Goal: Task Accomplishment & Management: Complete application form

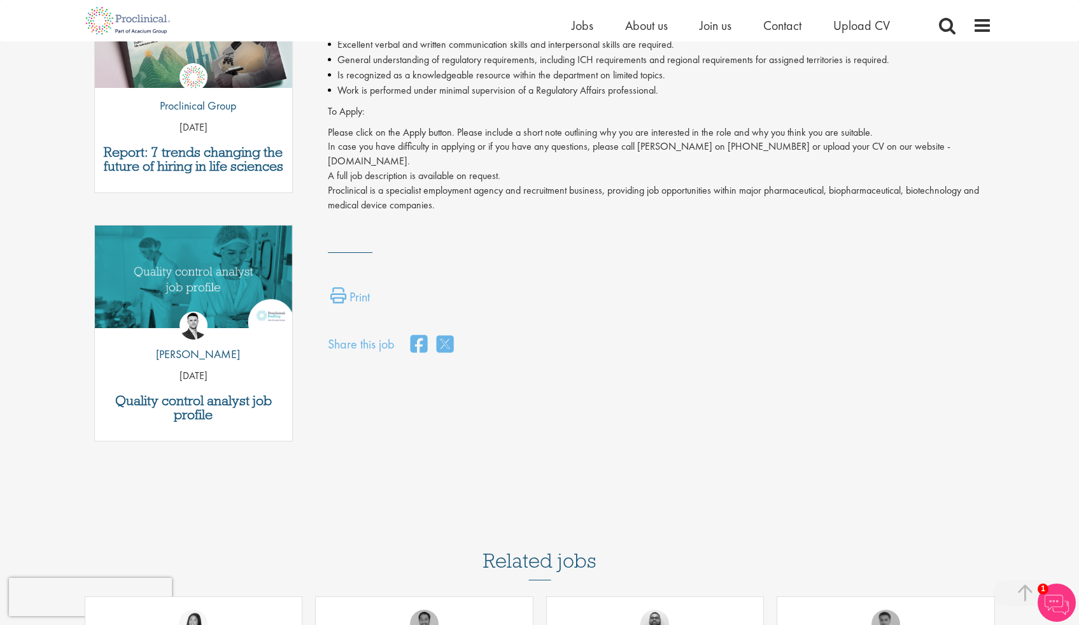
scroll to position [532, 0]
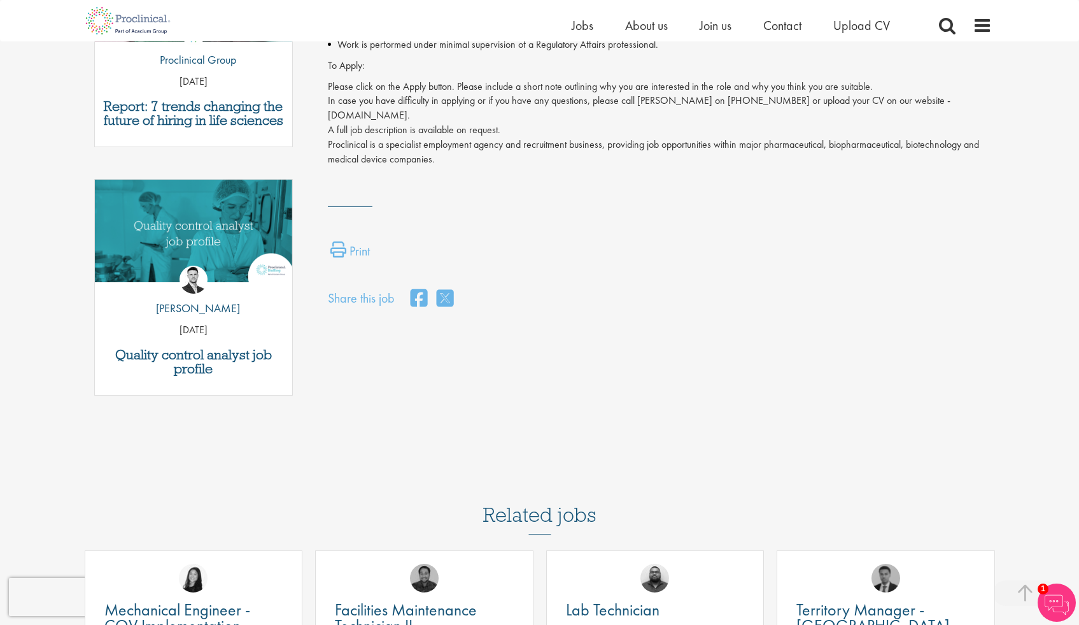
click at [741, 95] on p "Please click on the Apply button. Please include a short note outlining why you…" at bounding box center [660, 123] width 664 height 87
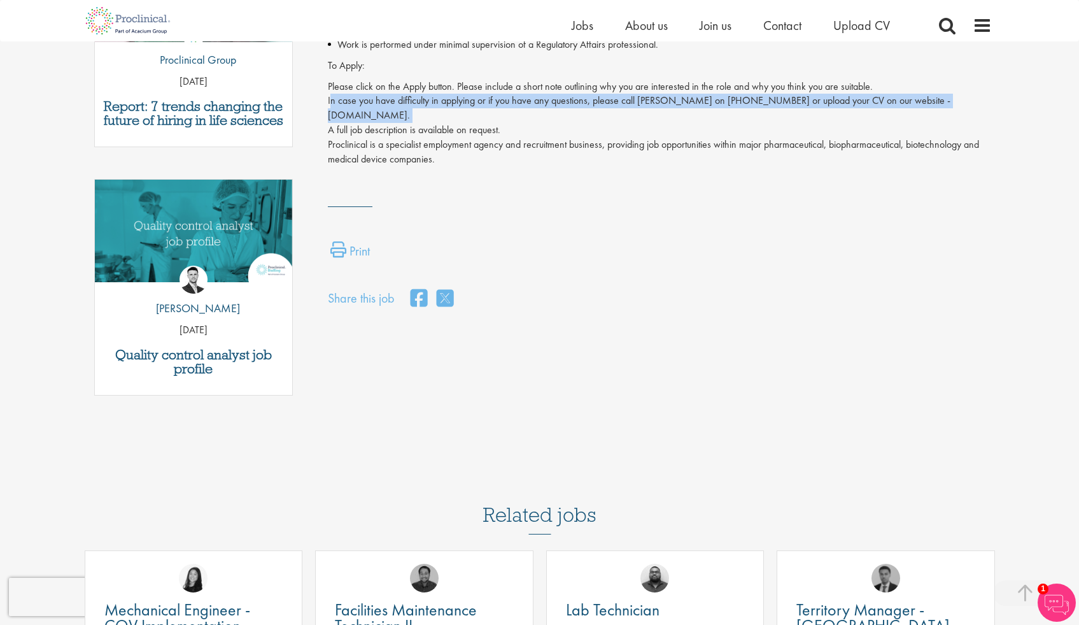
click at [741, 95] on p "Please click on the Apply button. Please include a short note outlining why you…" at bounding box center [660, 123] width 664 height 87
click at [746, 99] on p "Please click on the Apply button. Please include a short note outlining why you…" at bounding box center [660, 123] width 664 height 87
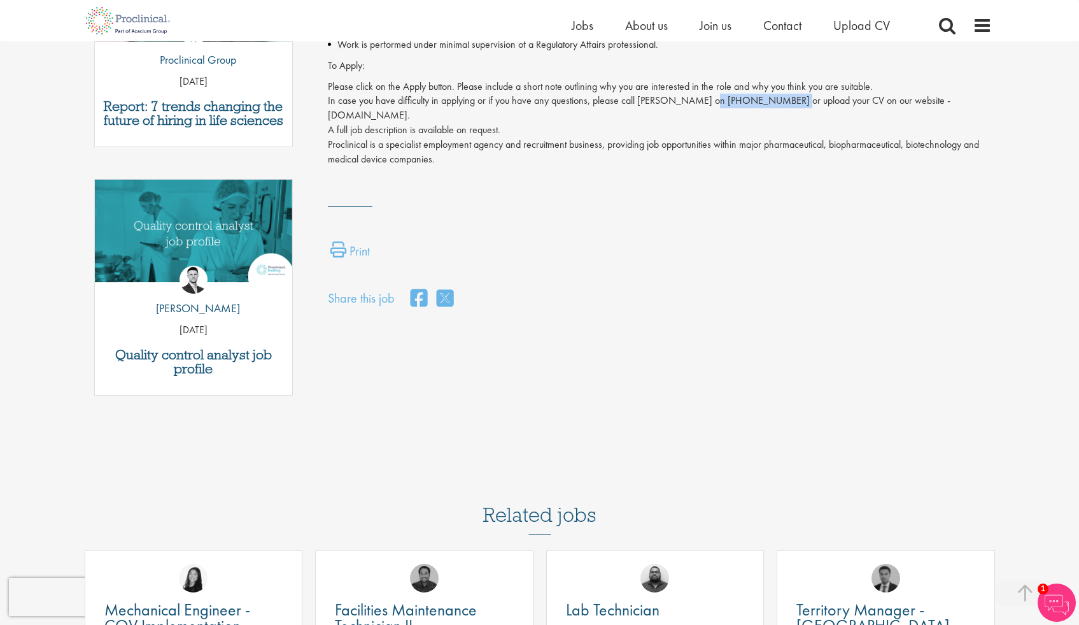
drag, startPoint x: 774, startPoint y: 97, endPoint x: 707, endPoint y: 108, distance: 67.8
click at [696, 108] on p "Please click on the Apply button. Please include a short note outlining why you…" at bounding box center [660, 123] width 664 height 87
click at [744, 103] on p "Please click on the Apply button. Please include a short note outlining why you…" at bounding box center [660, 123] width 664 height 87
drag, startPoint x: 779, startPoint y: 100, endPoint x: 718, endPoint y: 101, distance: 61.1
click at [718, 101] on p "Please click on the Apply button. Please include a short note outlining why you…" at bounding box center [660, 123] width 664 height 87
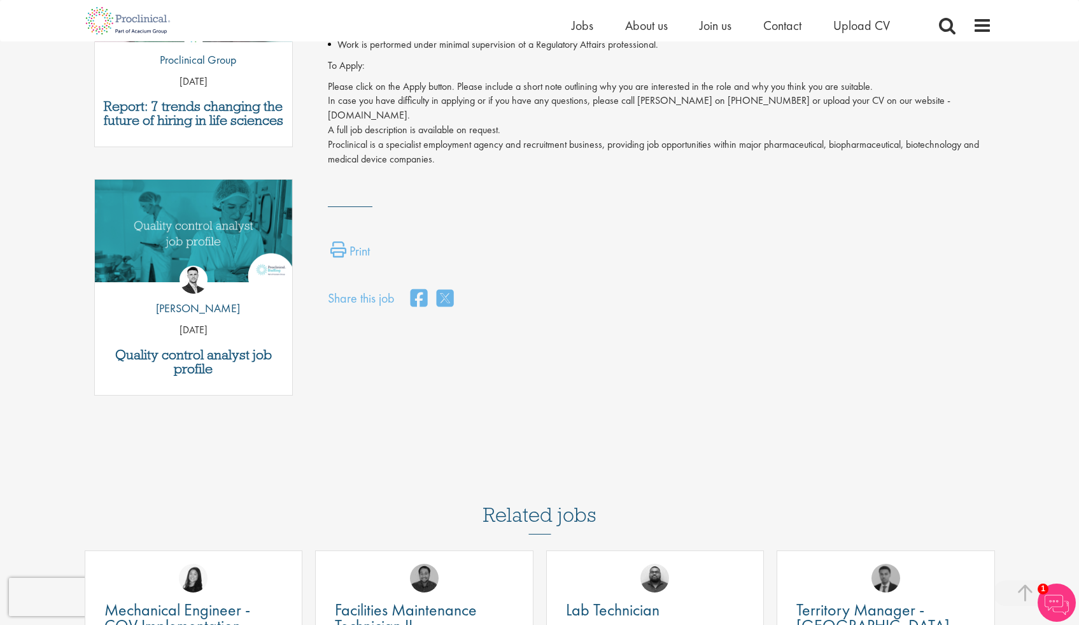
click at [715, 101] on p "Please click on the Apply button. Please include a short note outlining why you…" at bounding box center [660, 123] width 664 height 87
drag, startPoint x: 781, startPoint y: 102, endPoint x: 674, endPoint y: 102, distance: 107.6
click at [683, 102] on p "Please click on the Apply button. Please include a short note outlining why you…" at bounding box center [660, 123] width 664 height 87
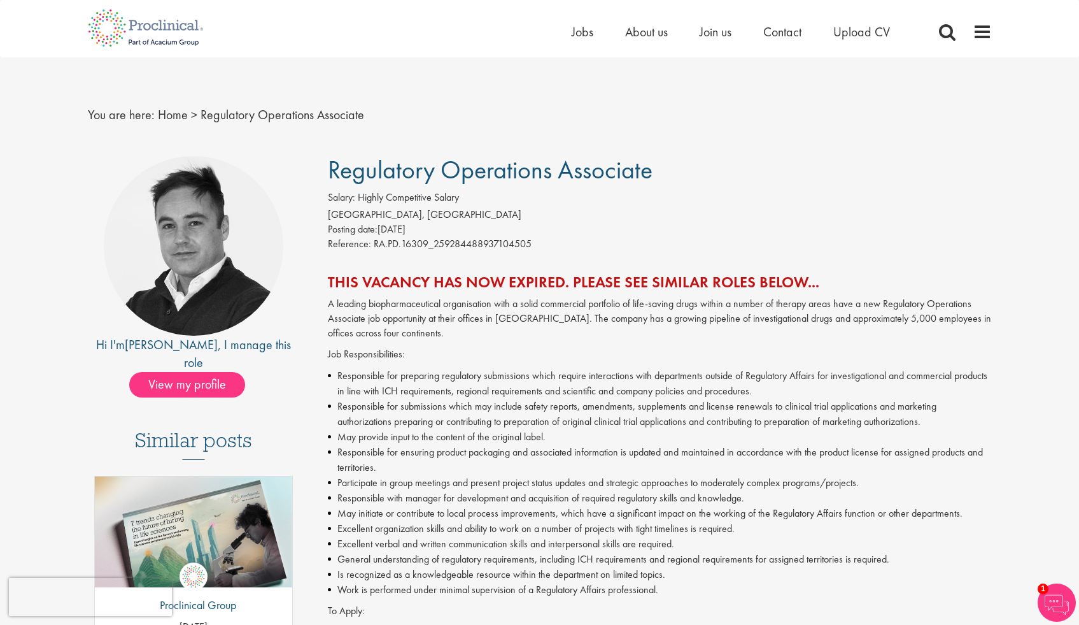
scroll to position [0, 0]
